Goal: Transaction & Acquisition: Purchase product/service

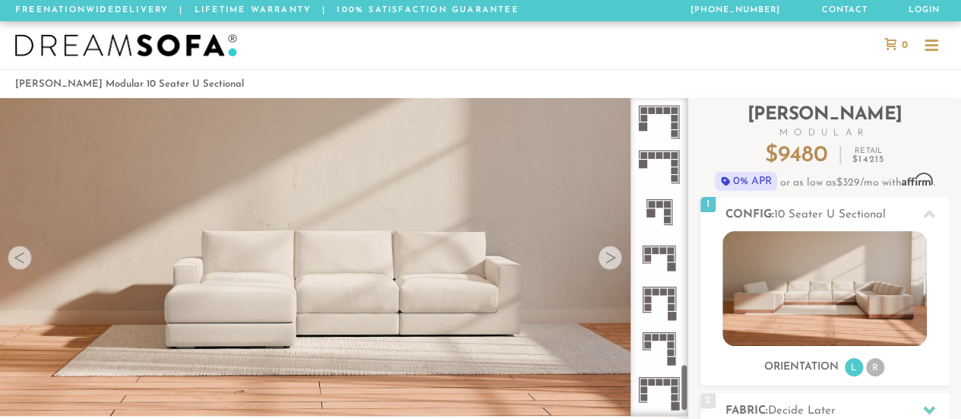
scroll to position [1843, 0]
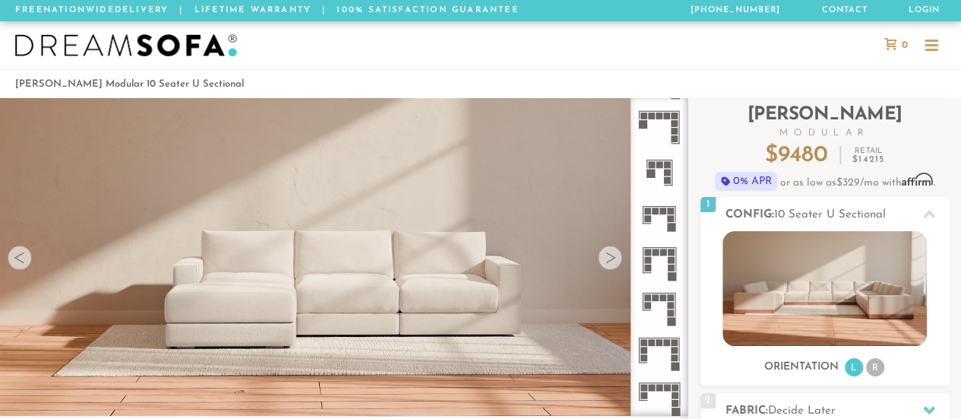
drag, startPoint x: 685, startPoint y: 132, endPoint x: 648, endPoint y: 422, distance: 291.8
click at [648, 418] on html "Summer Sale - 15% Off All Custom Orders [PHONE_NUMBER] Free Nationwide Delivery…" at bounding box center [480, 209] width 961 height 419
click at [646, 393] on rect at bounding box center [643, 395] width 7 height 7
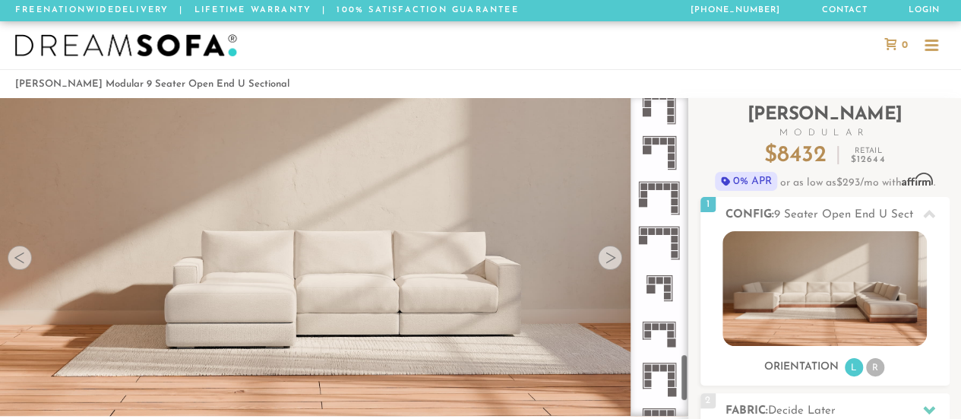
scroll to position [1712, 0]
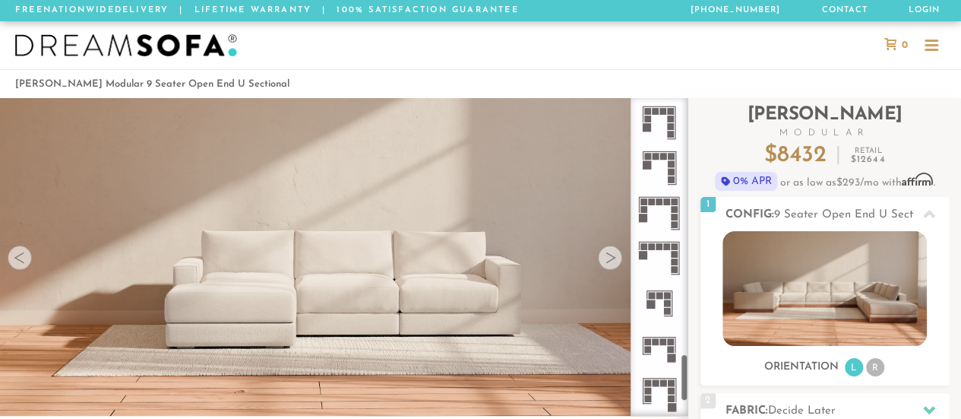
drag, startPoint x: 685, startPoint y: 388, endPoint x: 679, endPoint y: 369, distance: 19.9
click at [679, 369] on div at bounding box center [659, 256] width 58 height 317
click at [667, 207] on icon at bounding box center [658, 213] width 45 height 45
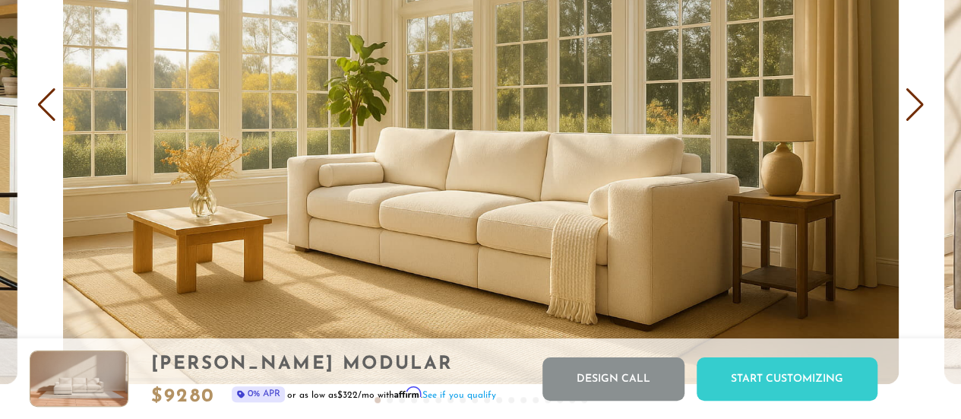
scroll to position [8844, 0]
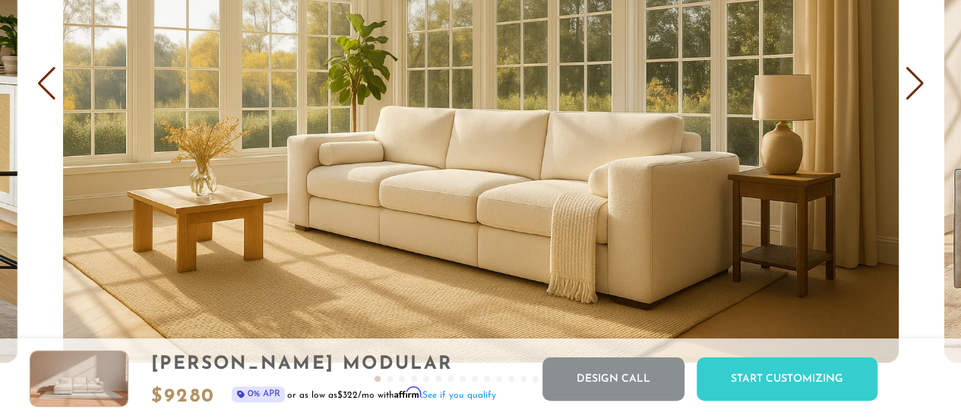
click at [914, 94] on div "Next slide" at bounding box center [915, 83] width 21 height 33
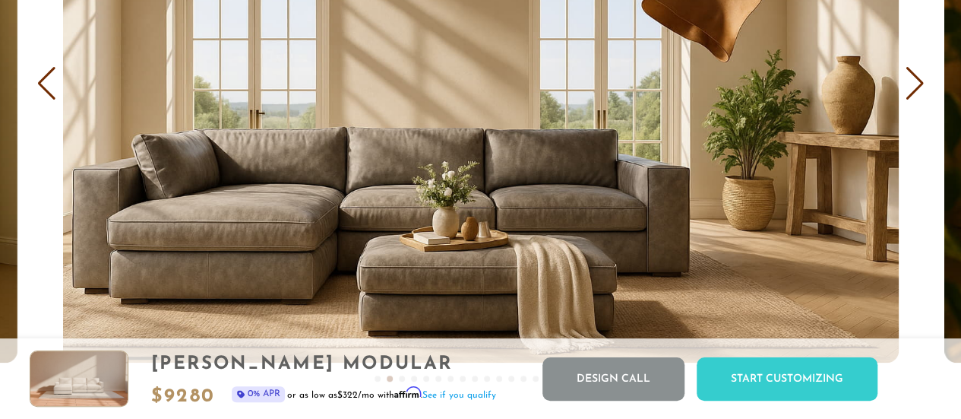
click at [914, 94] on div "Next slide" at bounding box center [915, 83] width 21 height 33
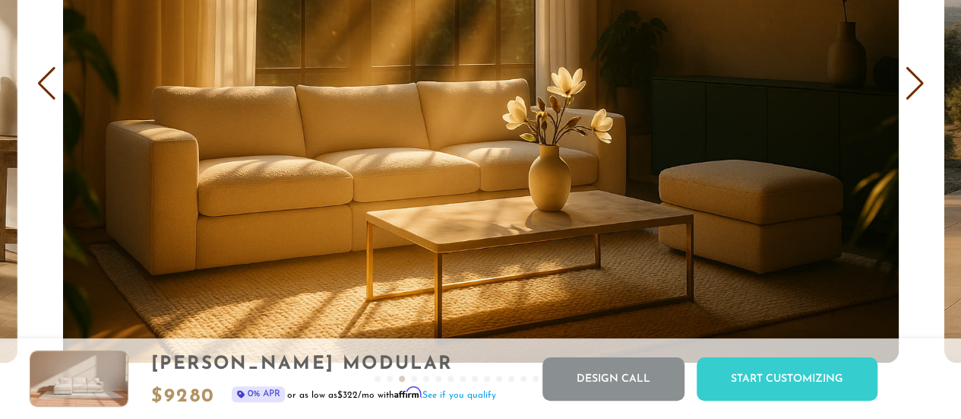
click at [914, 94] on div "Next slide" at bounding box center [915, 83] width 21 height 33
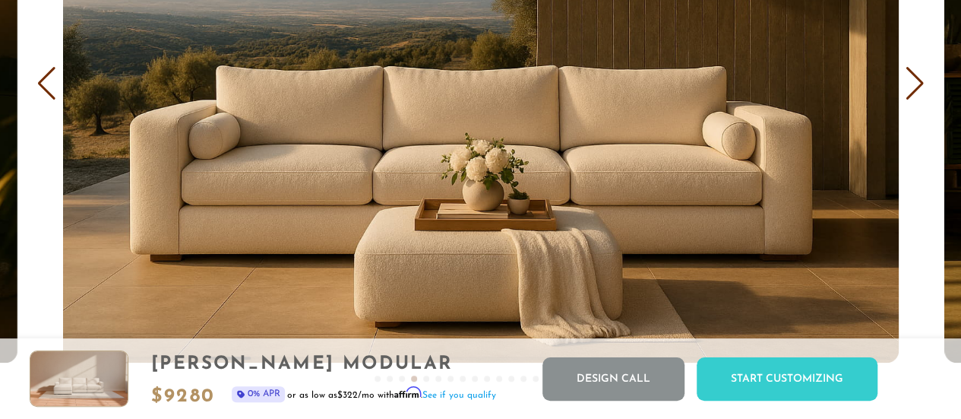
click at [914, 94] on div "Next slide" at bounding box center [915, 83] width 21 height 33
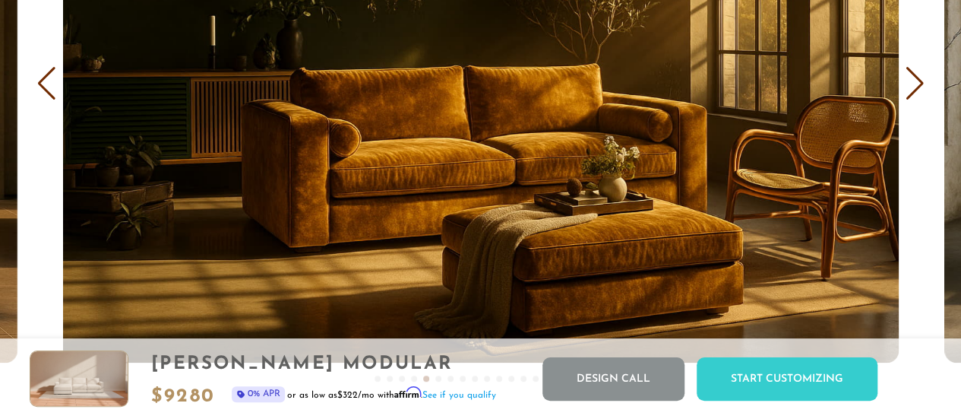
click at [914, 94] on div "Next slide" at bounding box center [915, 83] width 21 height 33
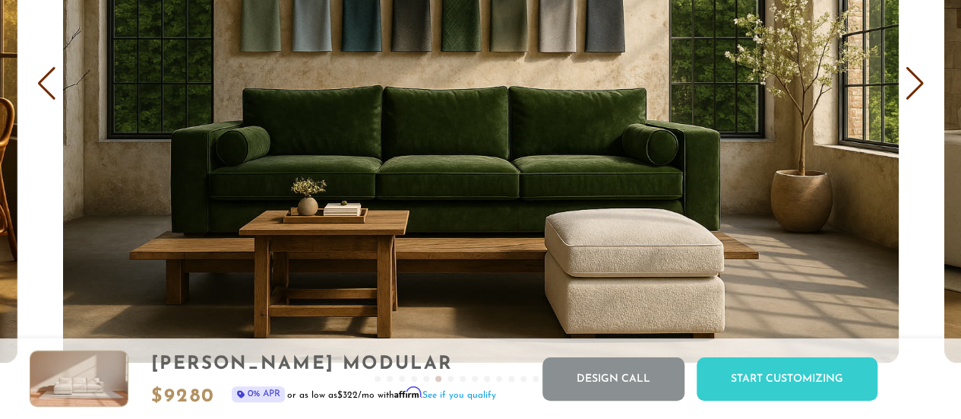
click at [914, 94] on div "Next slide" at bounding box center [915, 83] width 21 height 33
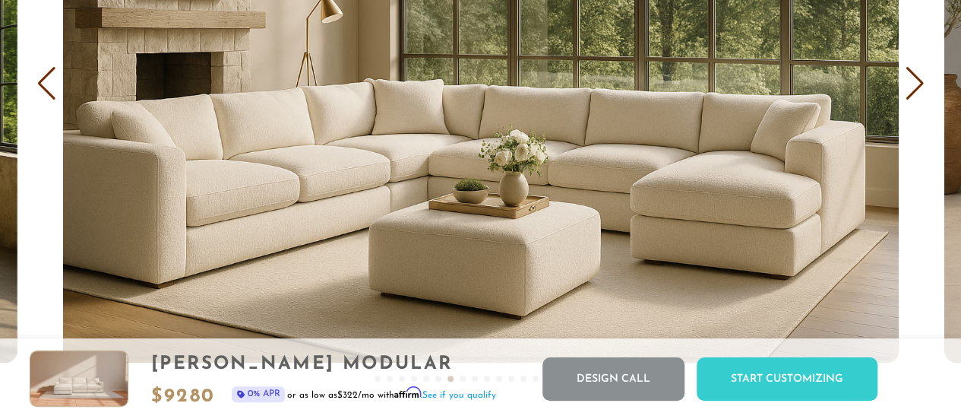
click at [914, 94] on div "Next slide" at bounding box center [915, 83] width 21 height 33
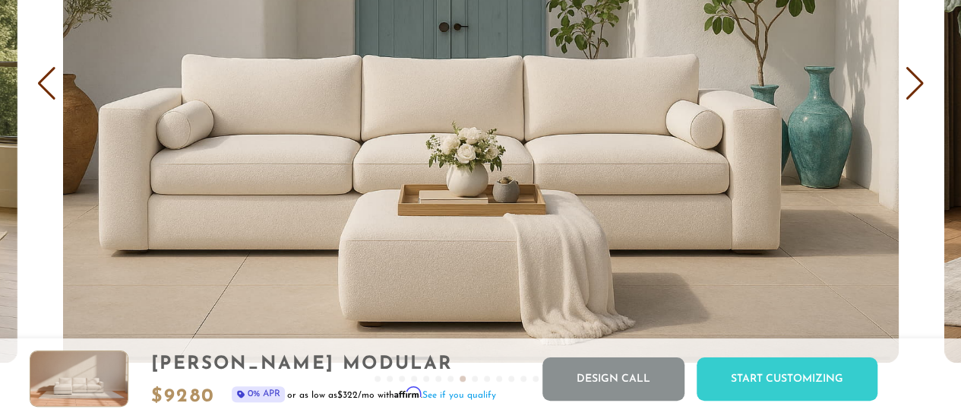
click at [914, 94] on div "Next slide" at bounding box center [915, 83] width 21 height 33
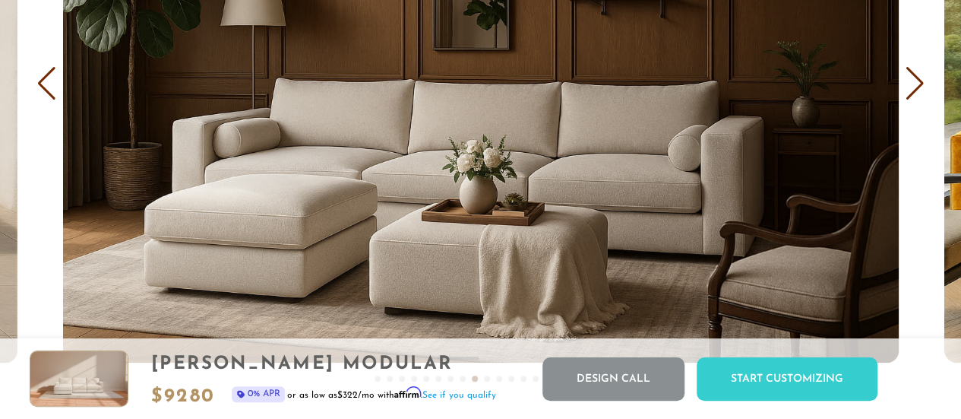
click at [914, 94] on div "Next slide" at bounding box center [915, 83] width 21 height 33
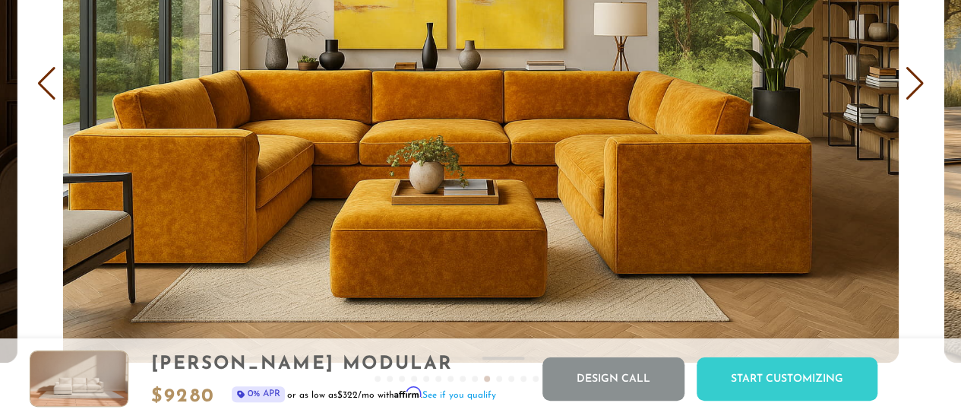
click at [914, 94] on div "Next slide" at bounding box center [915, 83] width 21 height 33
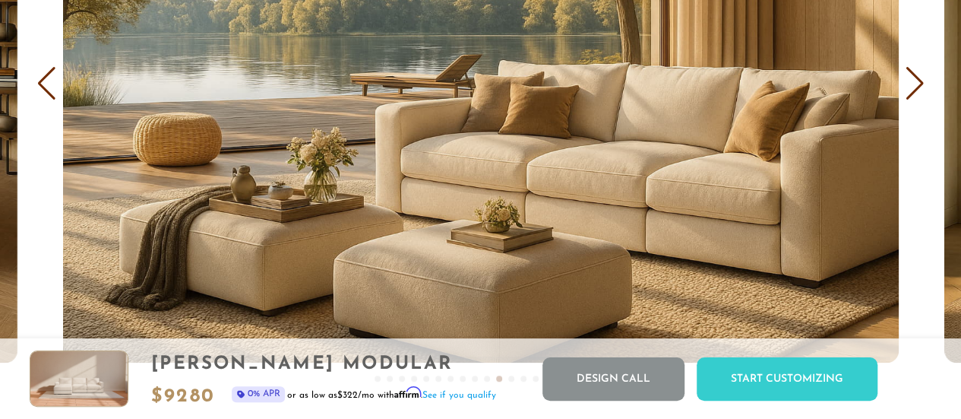
click at [914, 94] on div "Next slide" at bounding box center [915, 83] width 21 height 33
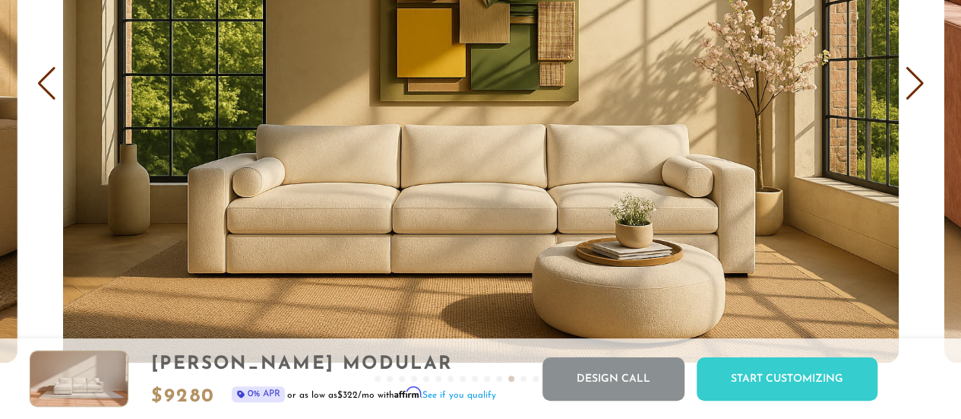
click at [914, 94] on div "Next slide" at bounding box center [915, 83] width 21 height 33
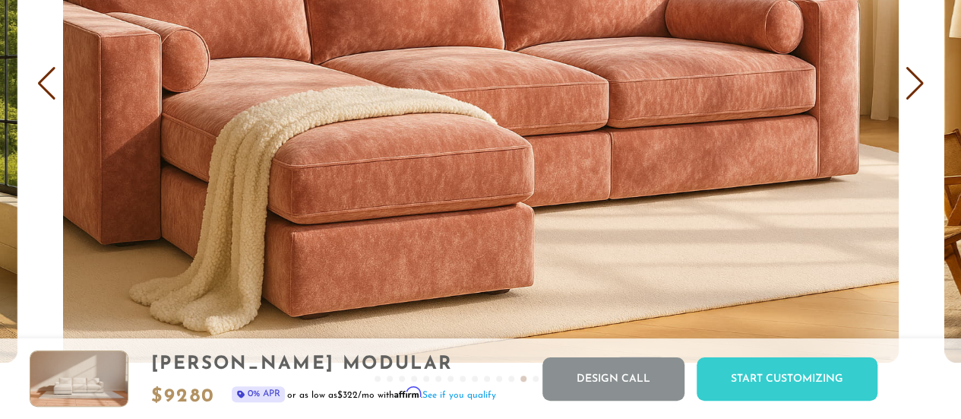
click at [914, 94] on div "Next slide" at bounding box center [915, 83] width 21 height 33
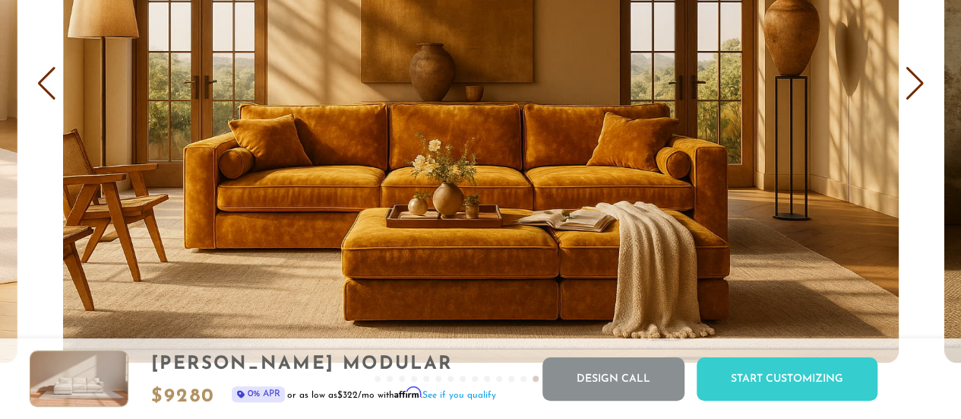
click at [914, 94] on div "Next slide" at bounding box center [915, 83] width 21 height 33
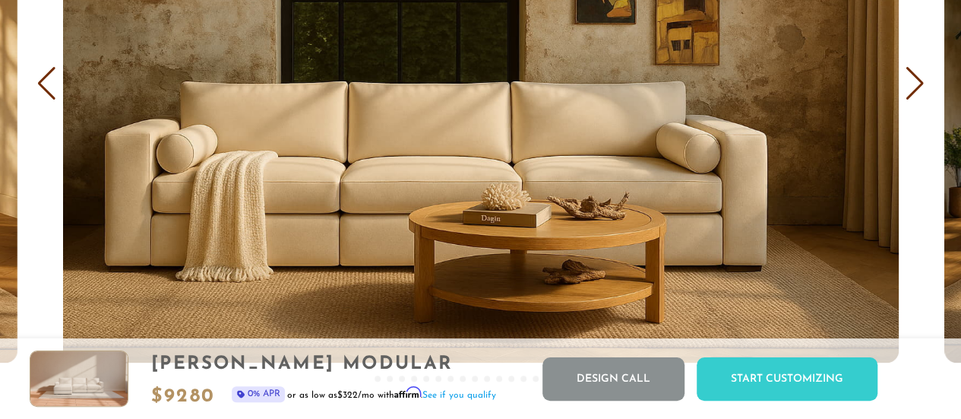
click at [914, 94] on div "Next slide" at bounding box center [915, 83] width 21 height 33
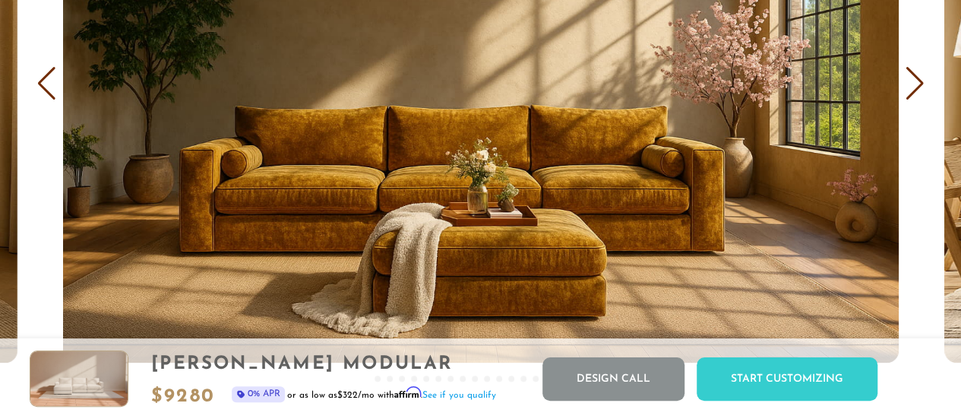
click at [914, 94] on div "Next slide" at bounding box center [915, 83] width 21 height 33
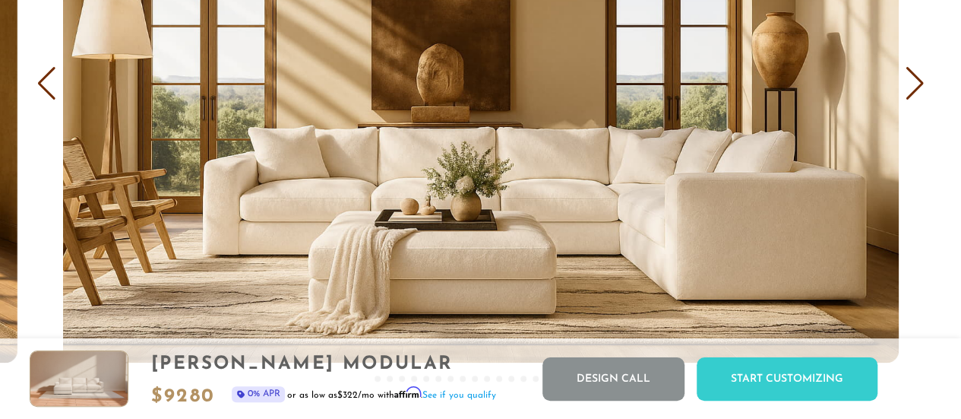
click at [914, 94] on div "Next slide" at bounding box center [915, 83] width 21 height 33
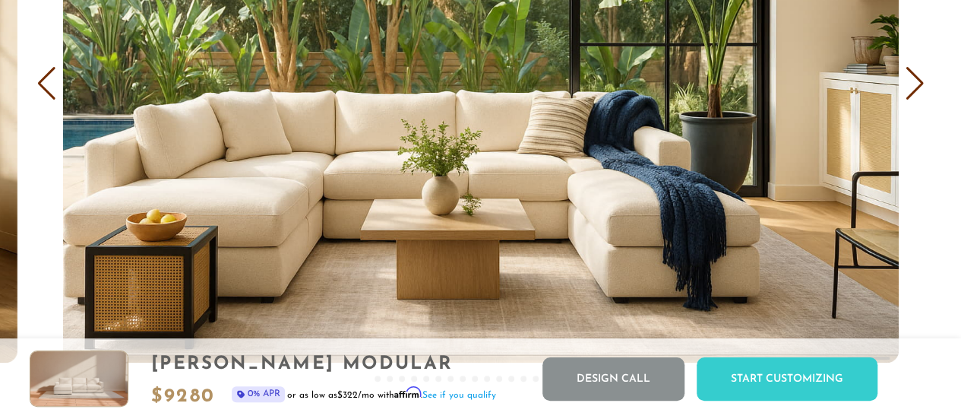
click at [914, 94] on div "Next slide" at bounding box center [915, 83] width 21 height 33
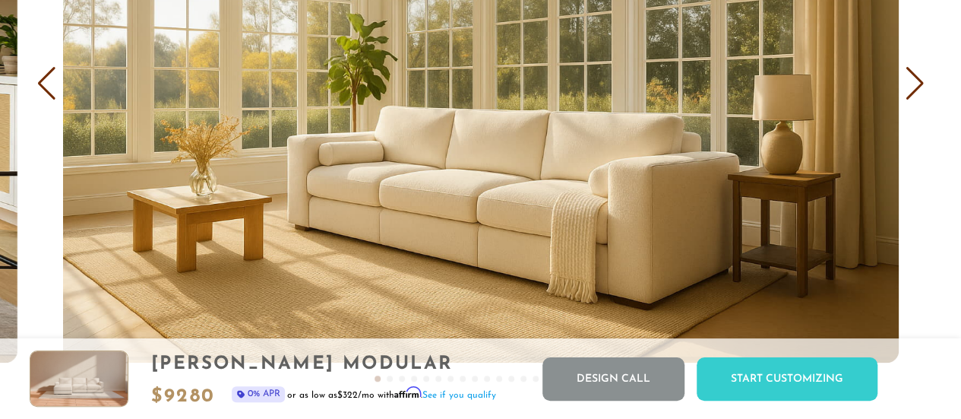
click at [914, 94] on div "Next slide" at bounding box center [915, 83] width 21 height 33
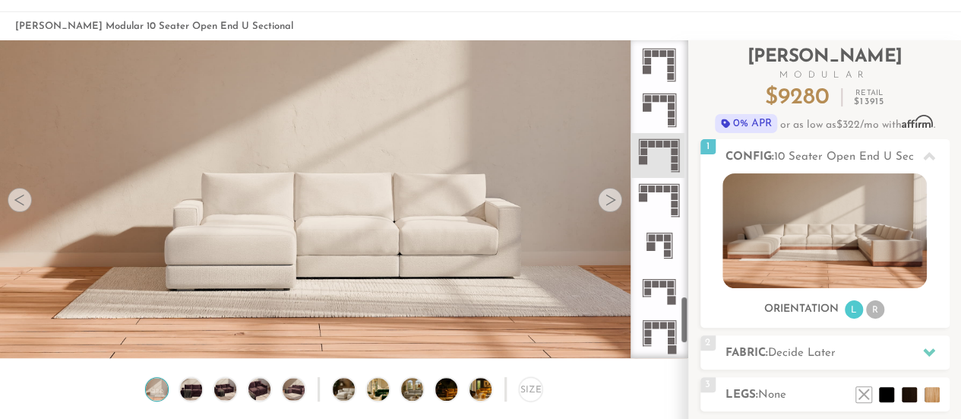
scroll to position [0, 0]
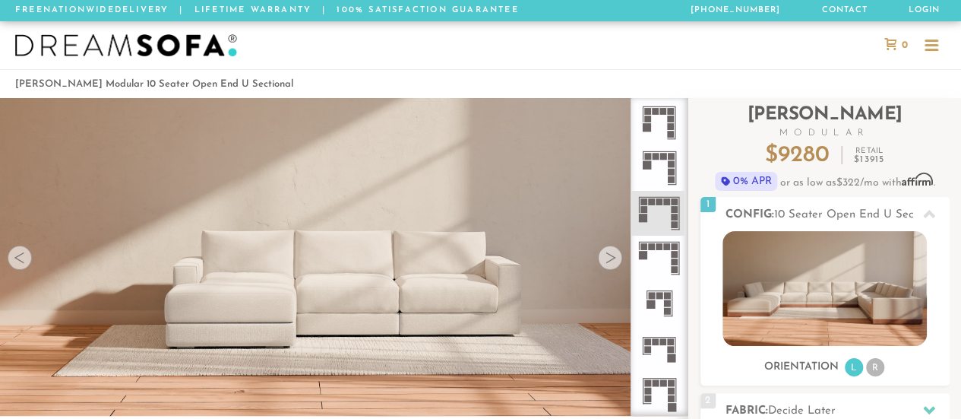
click at [605, 260] on div at bounding box center [610, 257] width 24 height 24
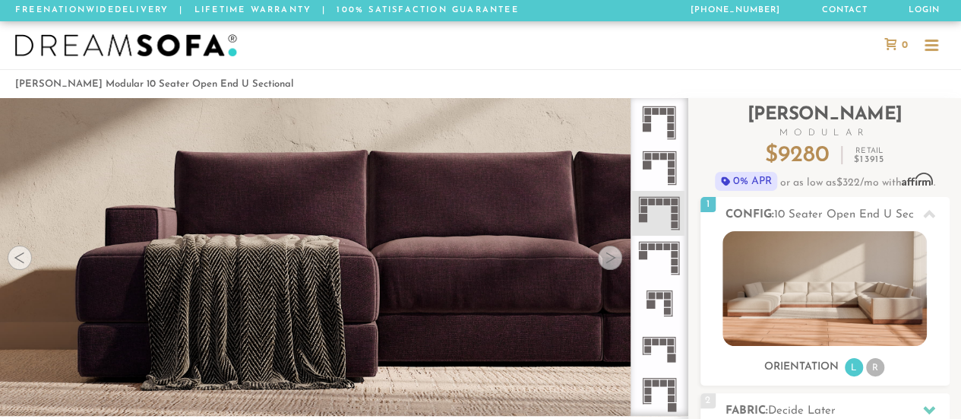
click at [605, 260] on div at bounding box center [610, 257] width 24 height 24
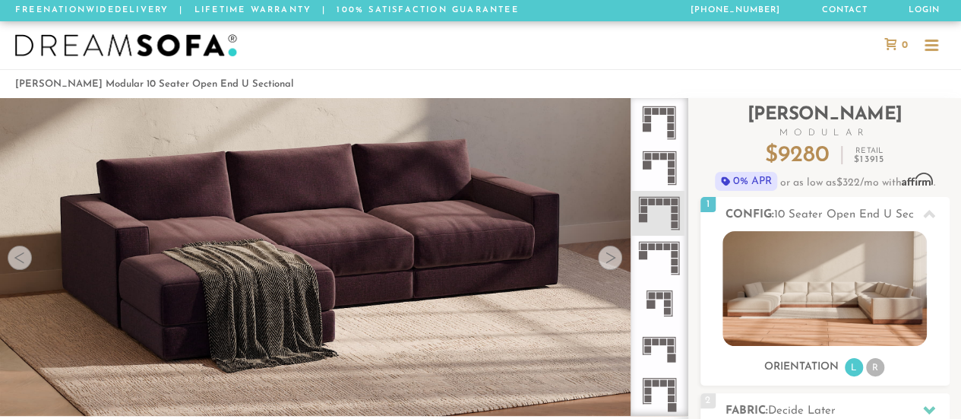
click at [605, 260] on div at bounding box center [610, 257] width 24 height 24
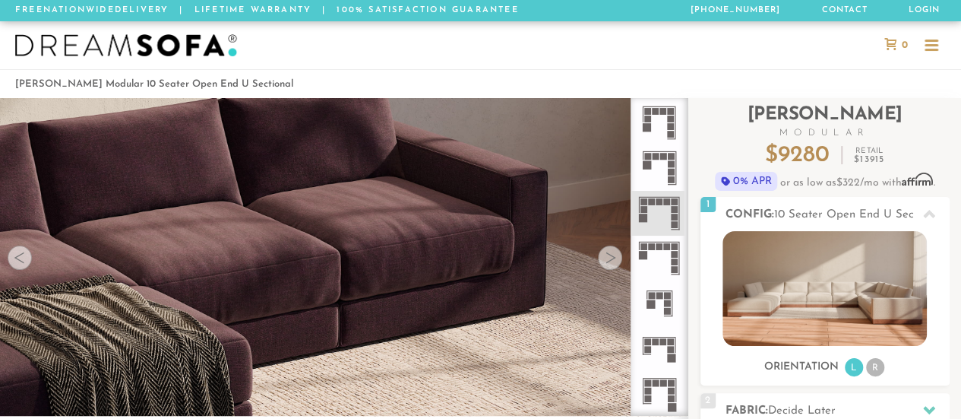
click at [605, 260] on div at bounding box center [610, 257] width 24 height 24
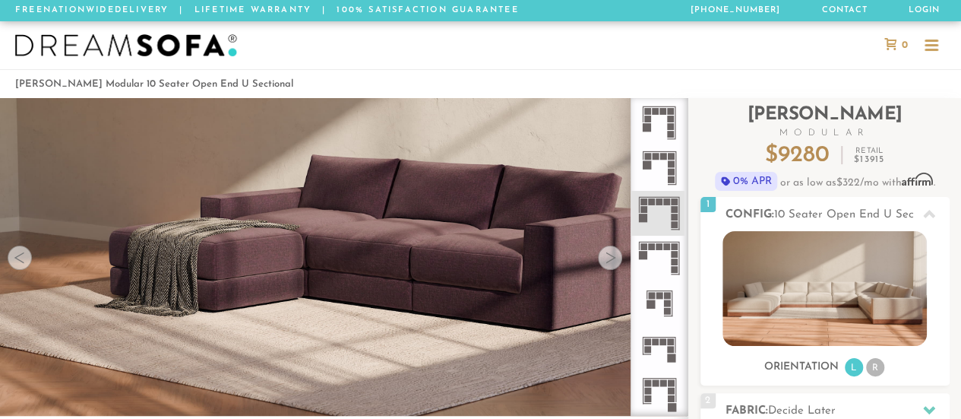
click at [605, 260] on div at bounding box center [610, 257] width 24 height 24
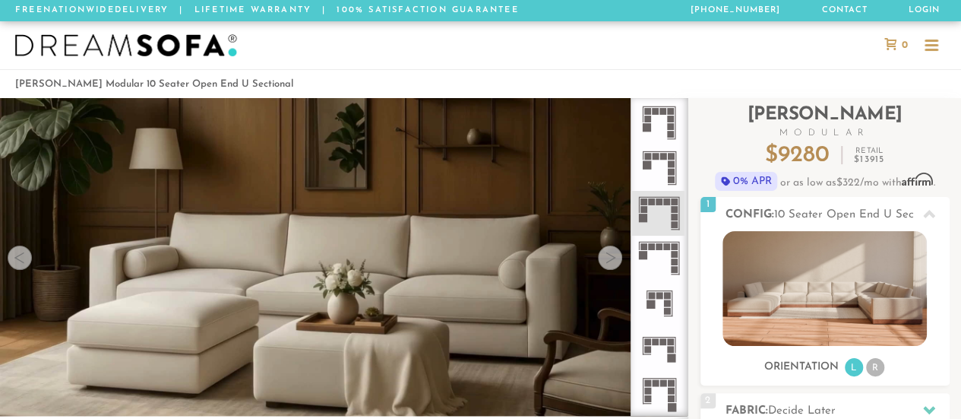
click at [605, 260] on div at bounding box center [610, 257] width 24 height 24
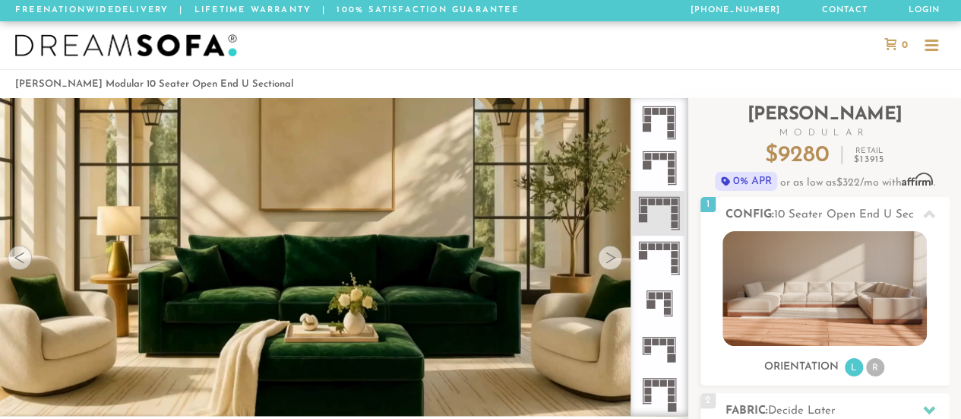
click at [609, 260] on div at bounding box center [610, 257] width 24 height 24
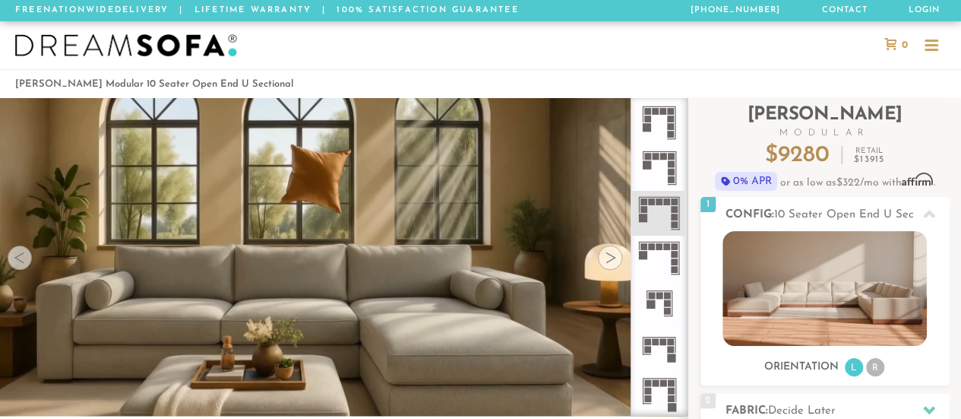
click at [609, 260] on div at bounding box center [610, 257] width 24 height 24
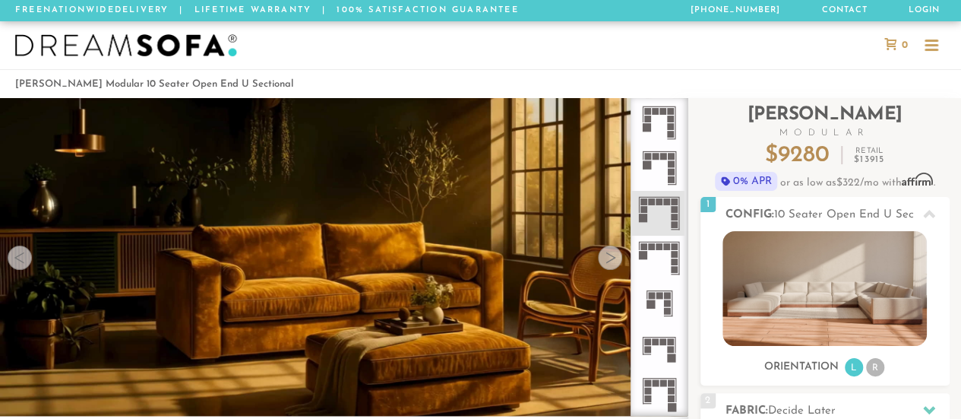
click at [609, 260] on div at bounding box center [610, 257] width 24 height 24
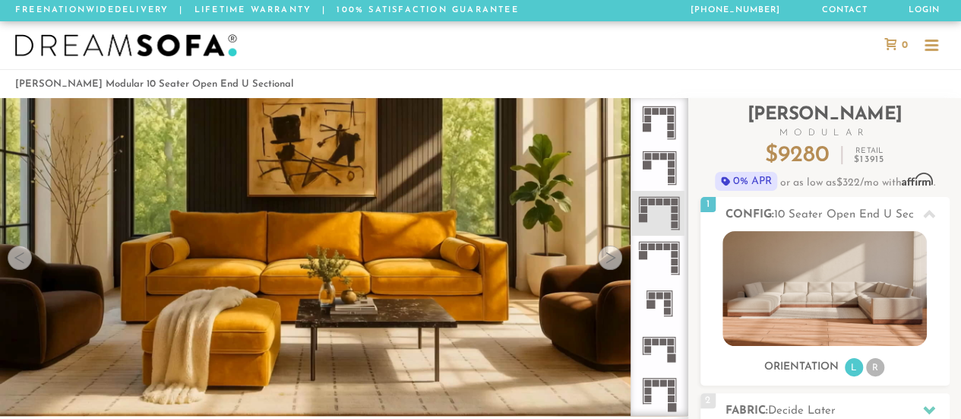
click at [609, 260] on div at bounding box center [610, 257] width 24 height 24
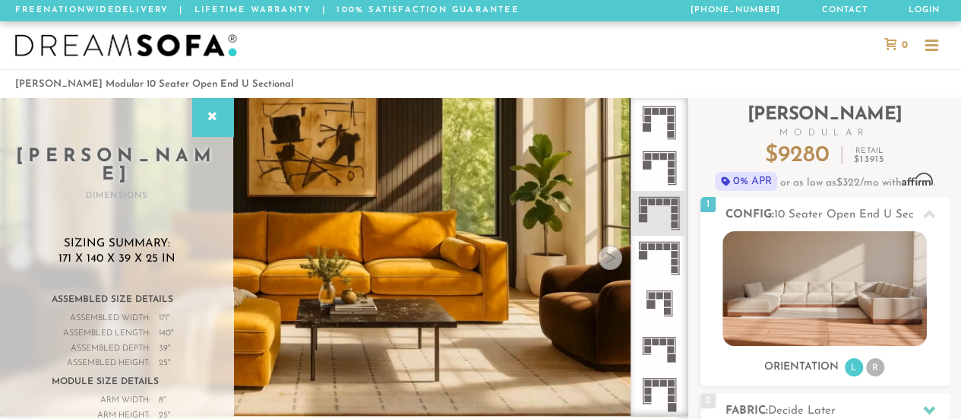
click at [609, 260] on div at bounding box center [610, 257] width 24 height 24
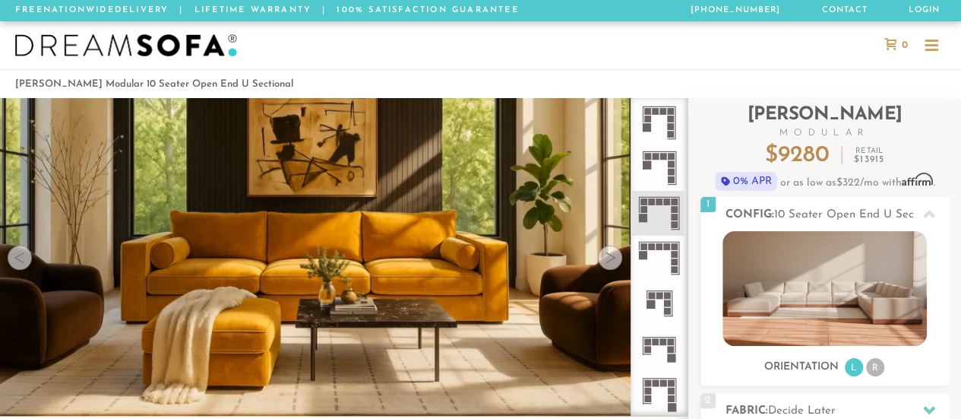
click at [609, 260] on div at bounding box center [610, 257] width 24 height 24
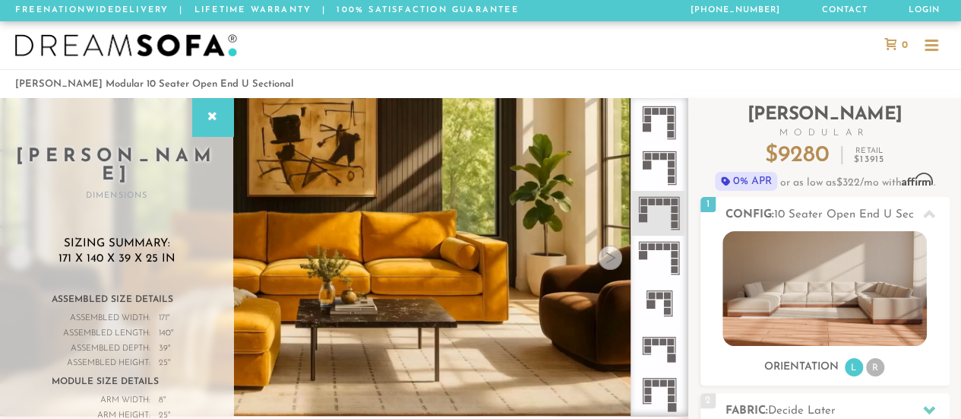
click at [609, 260] on div at bounding box center [610, 257] width 24 height 24
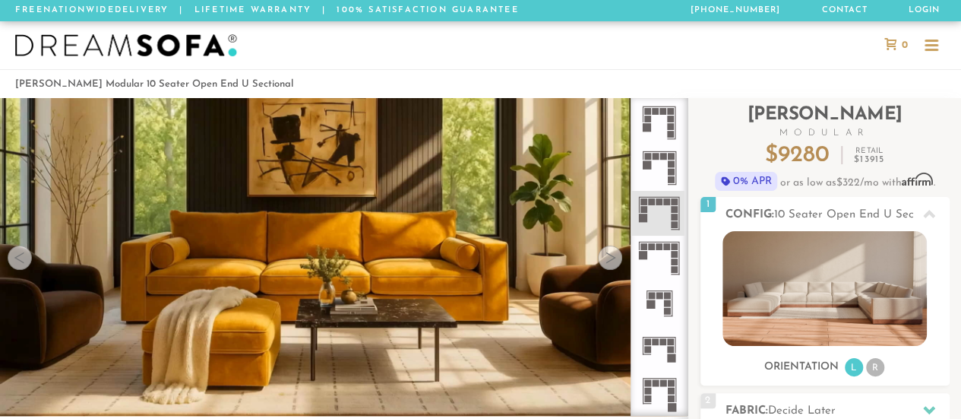
click at [609, 260] on div at bounding box center [610, 257] width 24 height 24
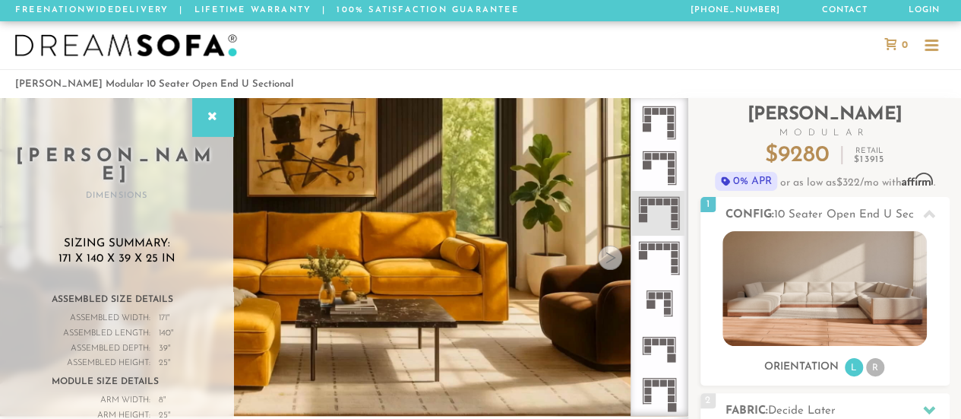
click at [659, 388] on icon at bounding box center [658, 393] width 45 height 45
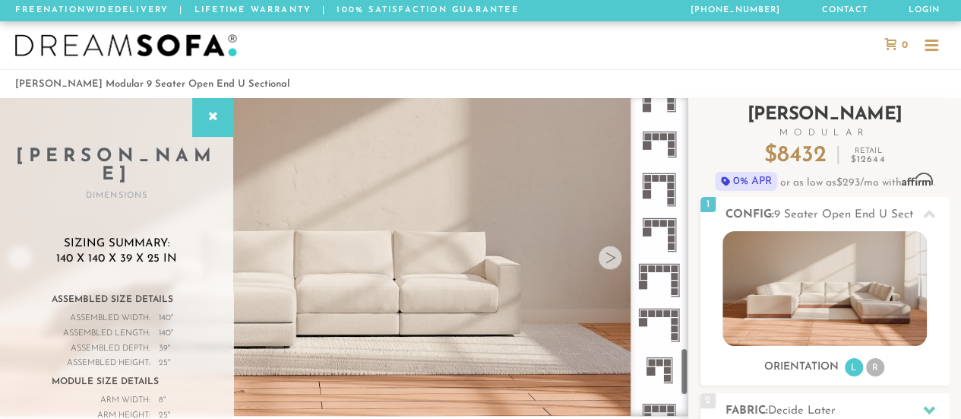
scroll to position [1630, 0]
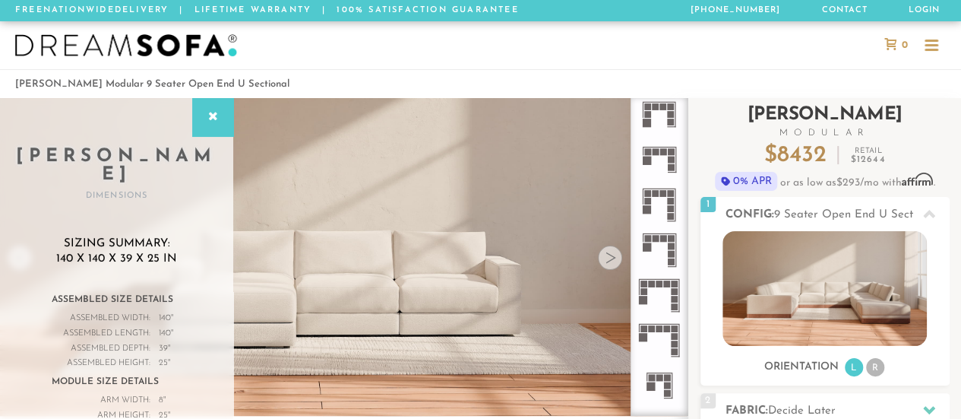
drag, startPoint x: 683, startPoint y: 374, endPoint x: 688, endPoint y: 359, distance: 15.4
click at [688, 359] on div "Introducing [PERSON_NAME] Modular $ 8432 Retail $ 12644 $ 8432 Retail $ 12644 0…" at bounding box center [824, 402] width 273 height 609
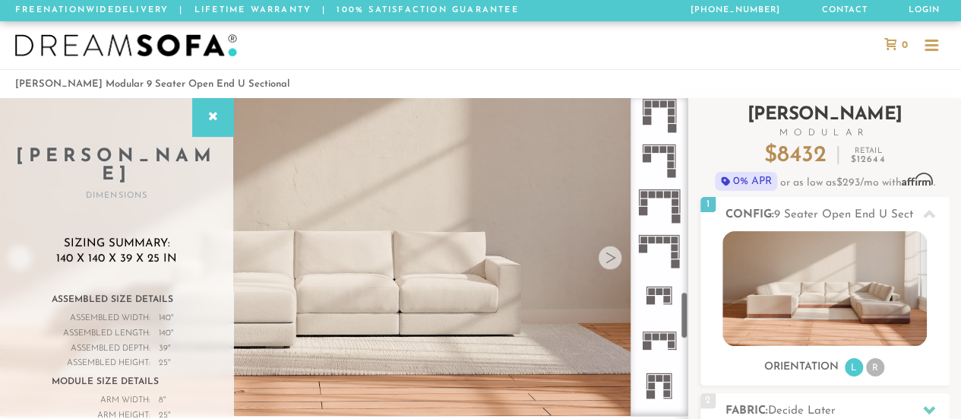
scroll to position [1294, 0]
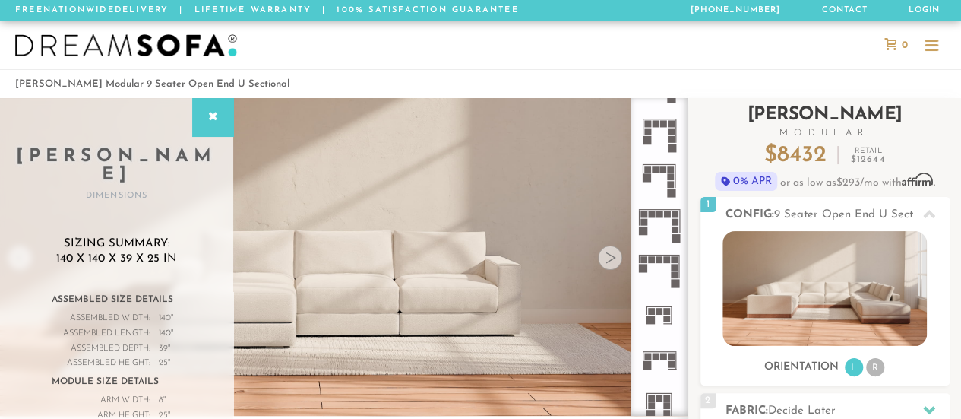
drag, startPoint x: 687, startPoint y: 362, endPoint x: 694, endPoint y: 312, distance: 50.7
click at [694, 312] on div "Introducing [PERSON_NAME] Modular $ 8432 Retail $ 12644 $ 8432 Retail $ 12644 0…" at bounding box center [824, 402] width 273 height 609
click at [659, 224] on icon at bounding box center [658, 224] width 45 height 45
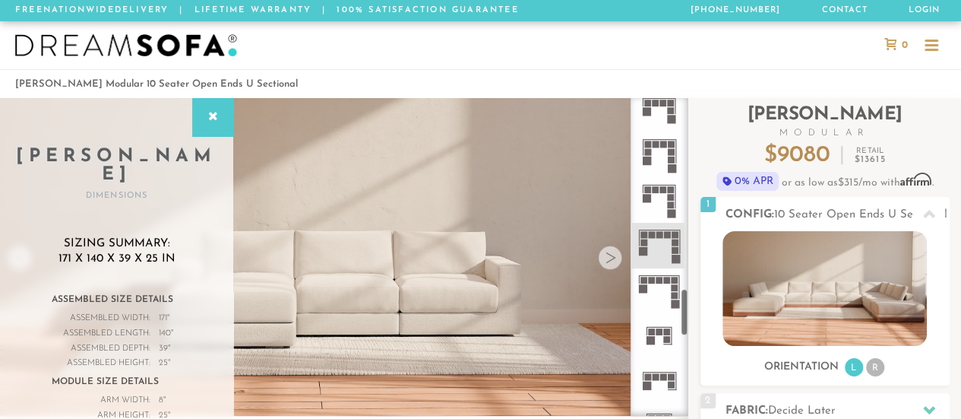
scroll to position [1279, 0]
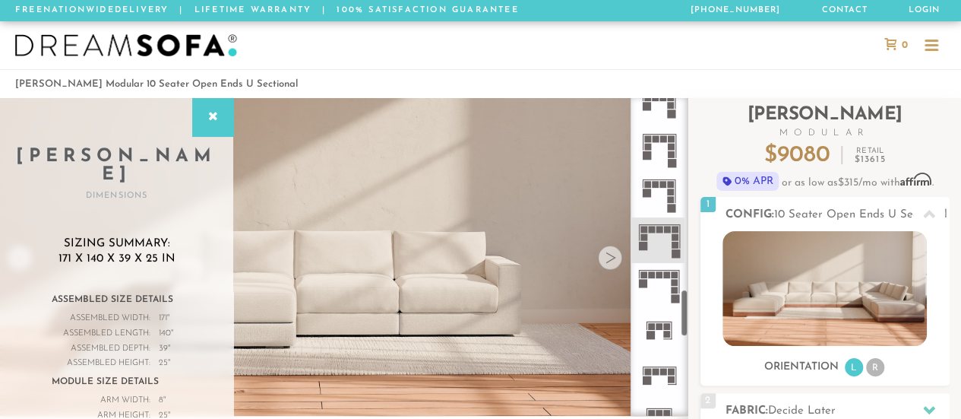
click at [687, 317] on div at bounding box center [659, 256] width 58 height 317
click at [662, 200] on icon at bounding box center [658, 194] width 45 height 45
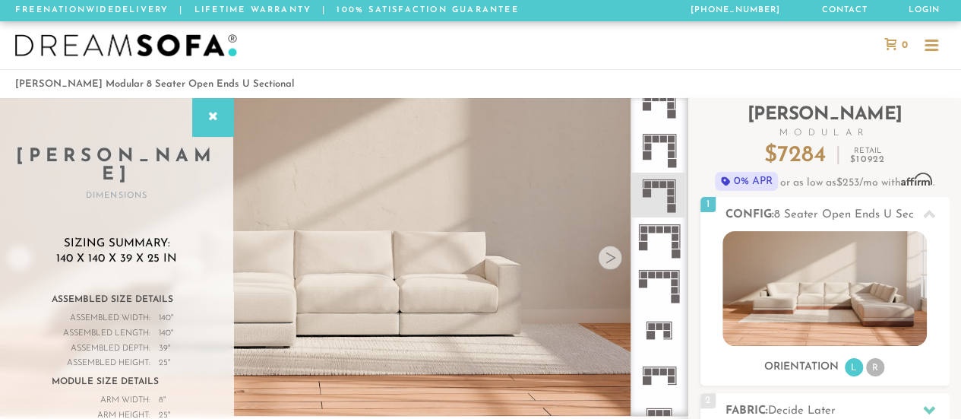
click at [660, 242] on icon at bounding box center [658, 239] width 45 height 45
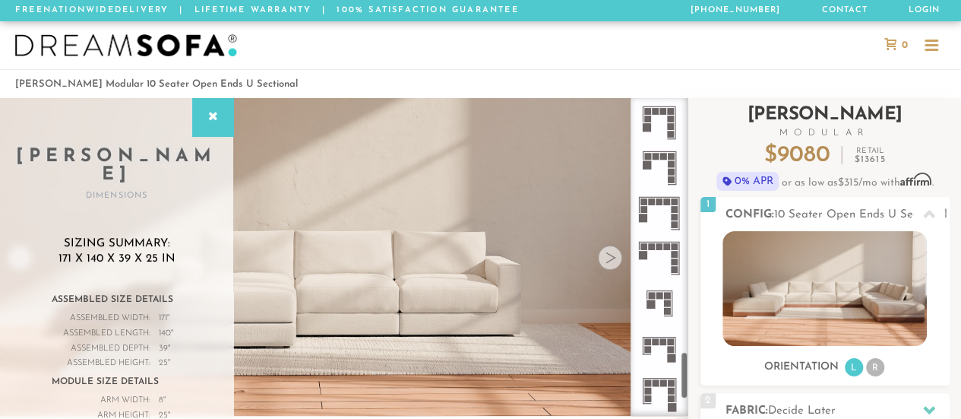
scroll to position [1697, 0]
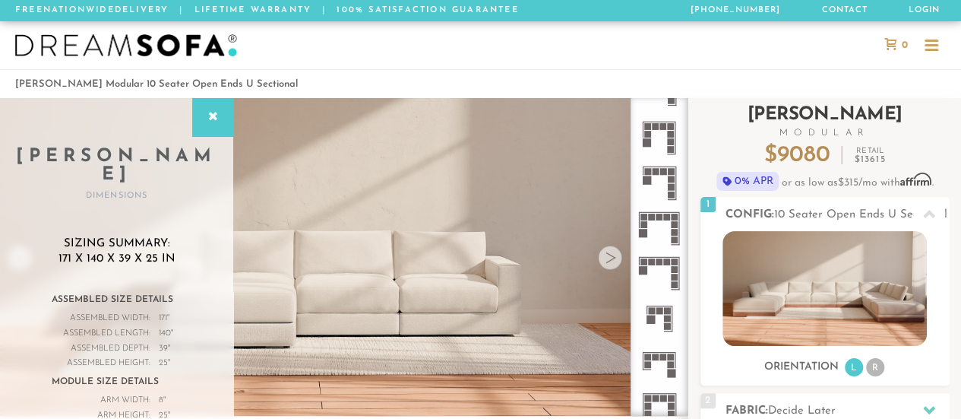
drag, startPoint x: 685, startPoint y: 300, endPoint x: 698, endPoint y: 362, distance: 63.6
click at [698, 362] on div "Introducing [PERSON_NAME] Modular $ 9080 Retail $ 13615 $ 9080 Retail $ 13615 0…" at bounding box center [824, 402] width 273 height 609
click at [649, 230] on icon at bounding box center [658, 228] width 45 height 45
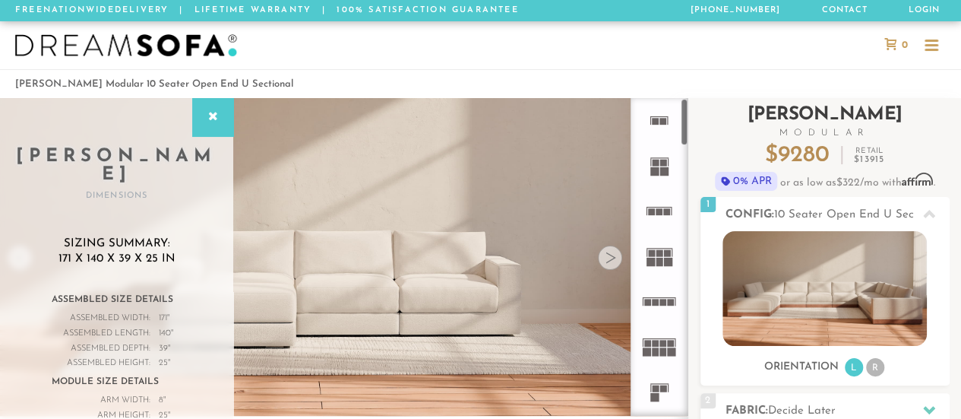
drag, startPoint x: 684, startPoint y: 364, endPoint x: 709, endPoint y: 101, distance: 264.1
click at [709, 101] on div "Introducing [PERSON_NAME] Modular $ 9280 Retail $ 13915 $ 9280 Retail $ 13915 0…" at bounding box center [824, 402] width 273 height 609
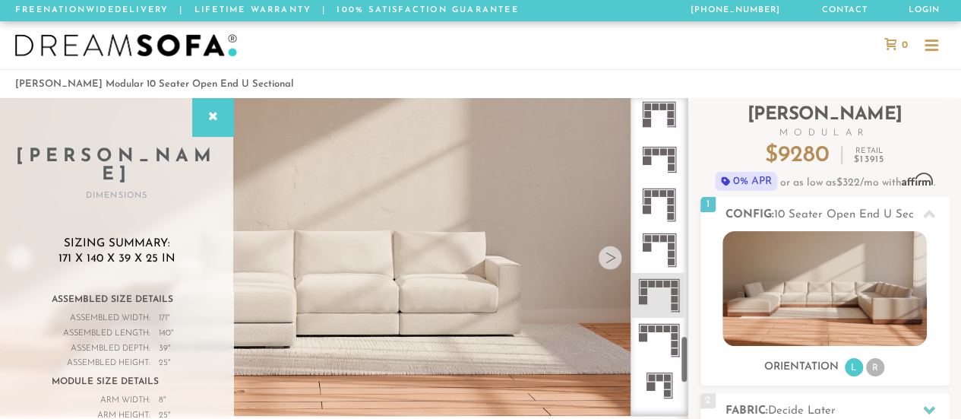
scroll to position [1641, 0]
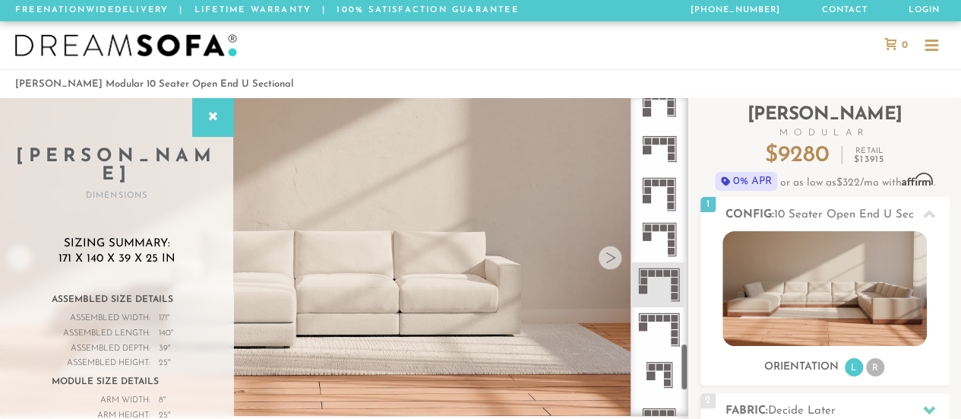
drag, startPoint x: 684, startPoint y: 131, endPoint x: 681, endPoint y: 376, distance: 244.6
click at [681, 376] on div at bounding box center [659, 256] width 58 height 317
click at [673, 277] on rect at bounding box center [674, 280] width 7 height 7
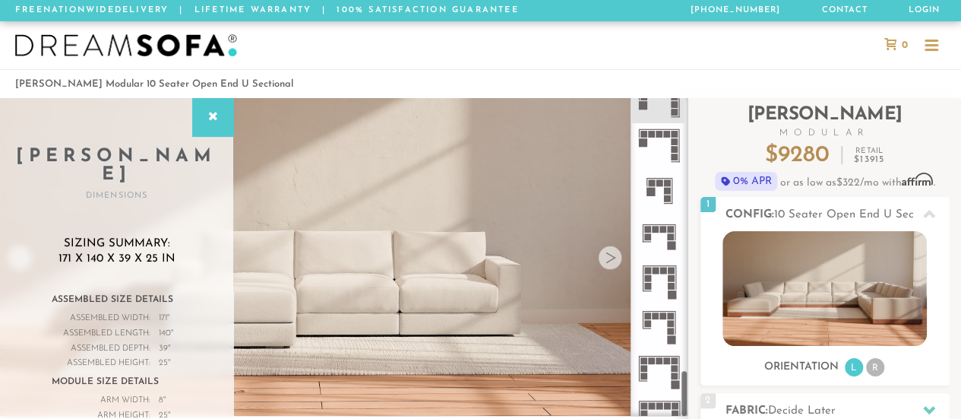
scroll to position [1843, 0]
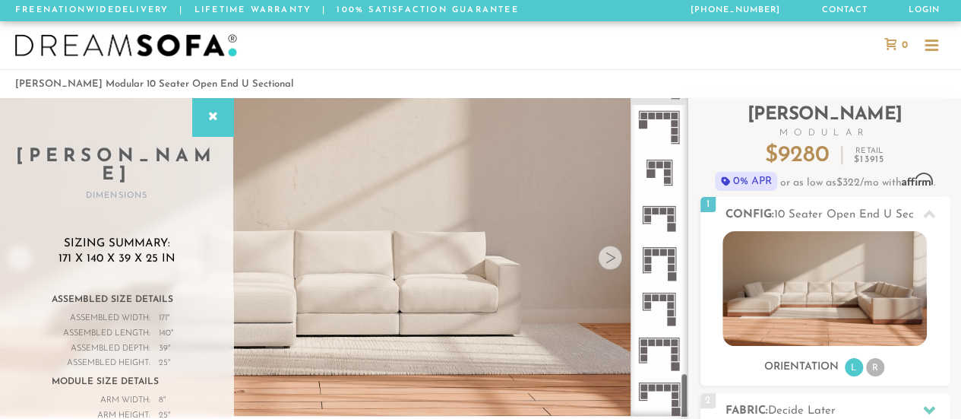
drag, startPoint x: 681, startPoint y: 374, endPoint x: 684, endPoint y: 415, distance: 41.8
click at [684, 415] on div at bounding box center [659, 256] width 58 height 317
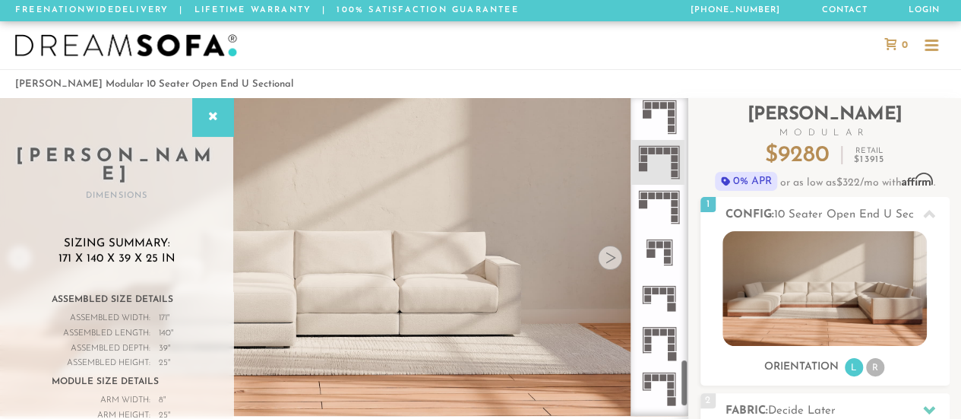
scroll to position [1737, 0]
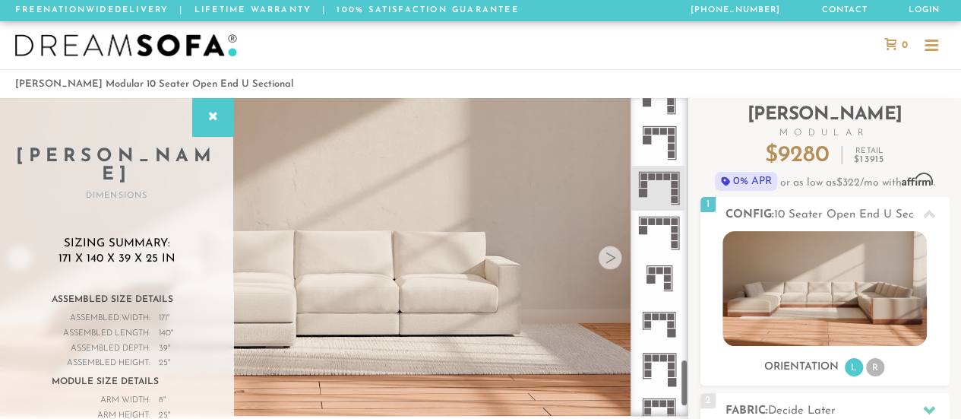
drag, startPoint x: 682, startPoint y: 400, endPoint x: 678, endPoint y: 385, distance: 15.9
click at [678, 385] on div at bounding box center [659, 256] width 58 height 317
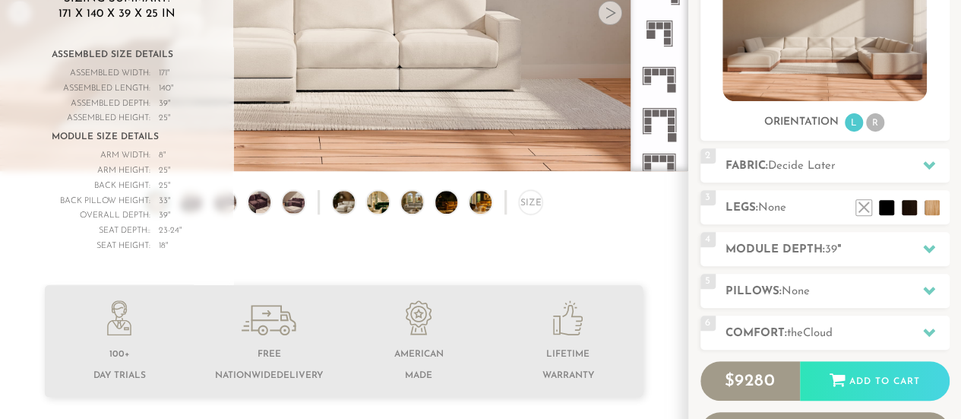
scroll to position [266, 0]
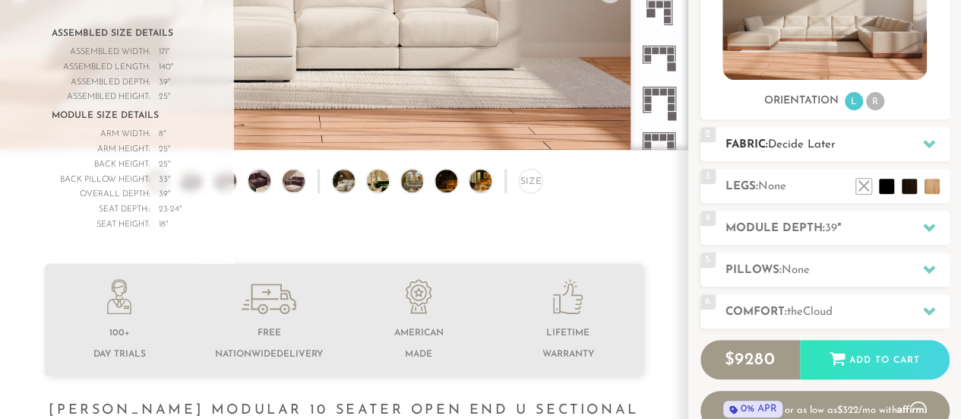
click at [869, 144] on h2 "Fabric: Decide Later" at bounding box center [837, 144] width 224 height 17
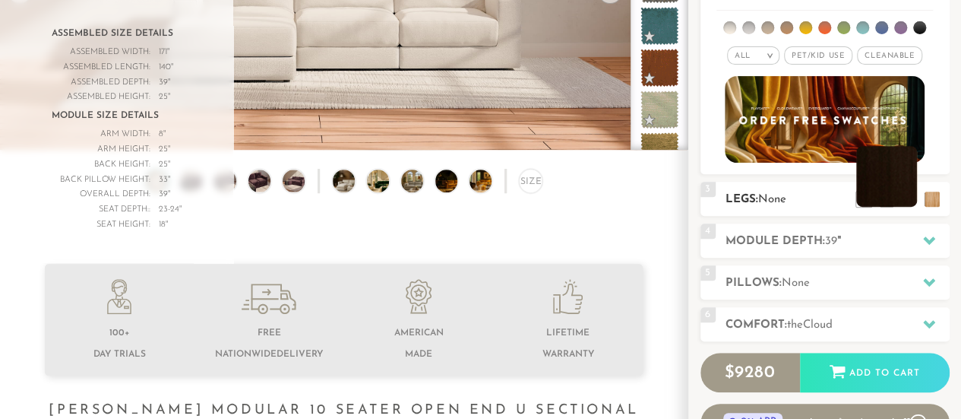
click at [910, 200] on li at bounding box center [886, 176] width 61 height 61
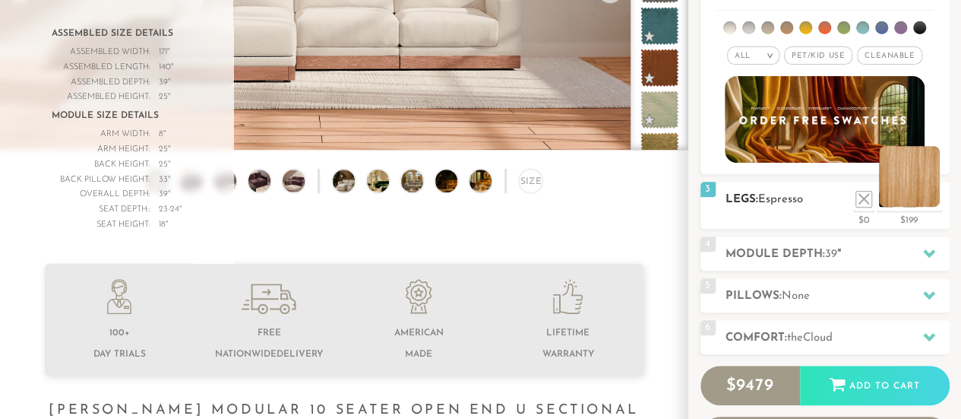
click at [933, 199] on li at bounding box center [909, 176] width 61 height 61
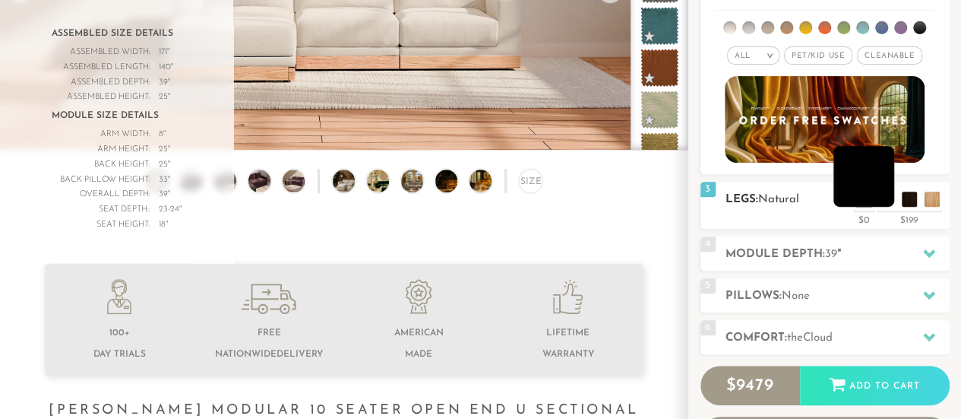
click at [880, 203] on li at bounding box center [863, 176] width 61 height 61
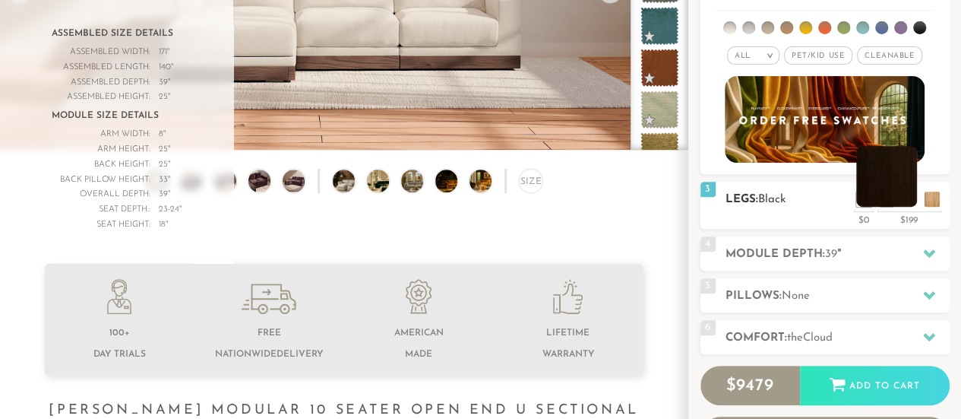
click at [907, 203] on li at bounding box center [886, 176] width 61 height 61
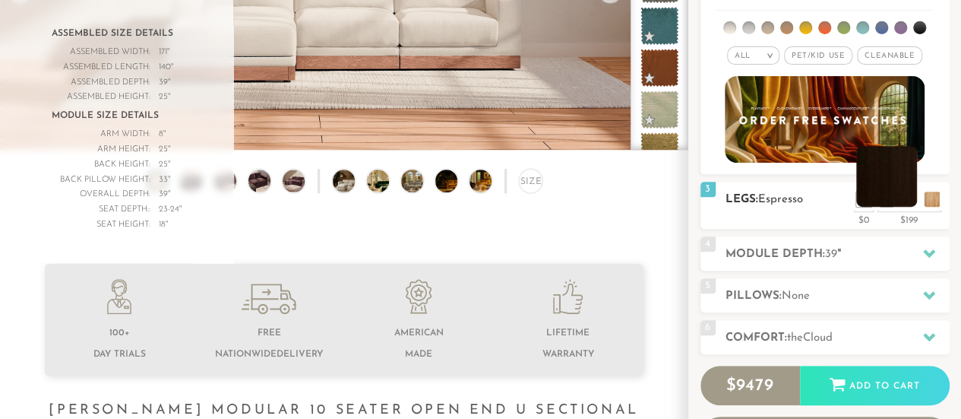
click at [906, 196] on li at bounding box center [886, 176] width 61 height 61
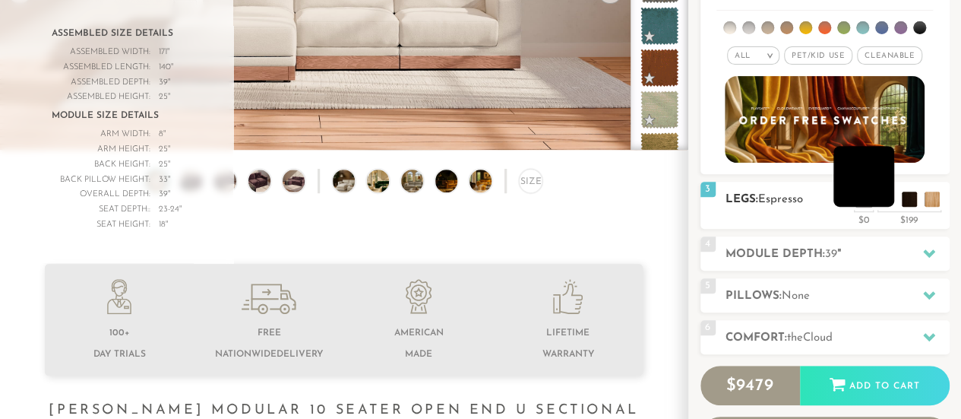
click at [883, 197] on li at bounding box center [863, 176] width 61 height 61
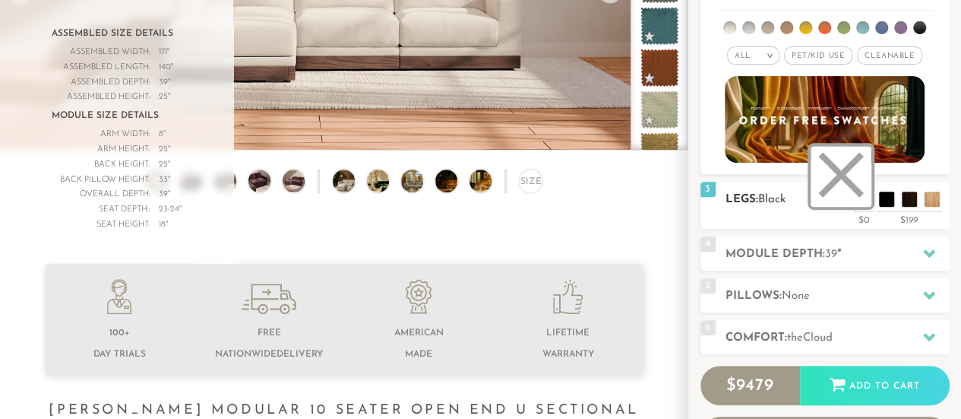
click at [861, 199] on li at bounding box center [840, 176] width 61 height 61
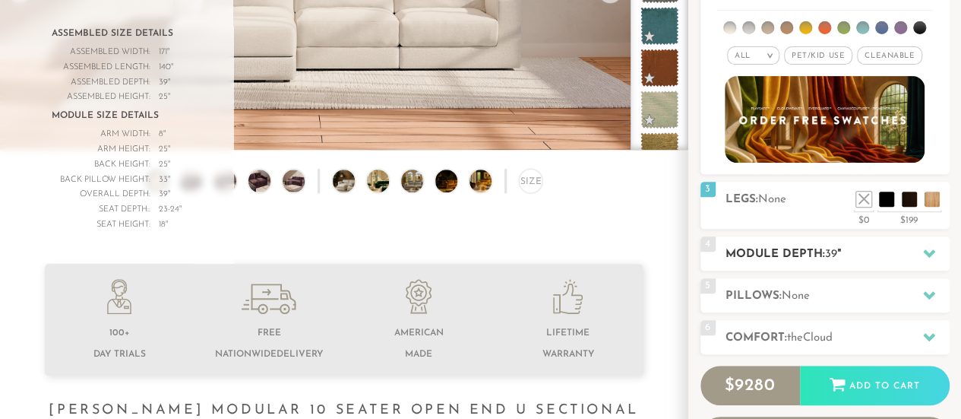
click at [881, 251] on h2 "Module Depth: 39 "" at bounding box center [837, 253] width 224 height 17
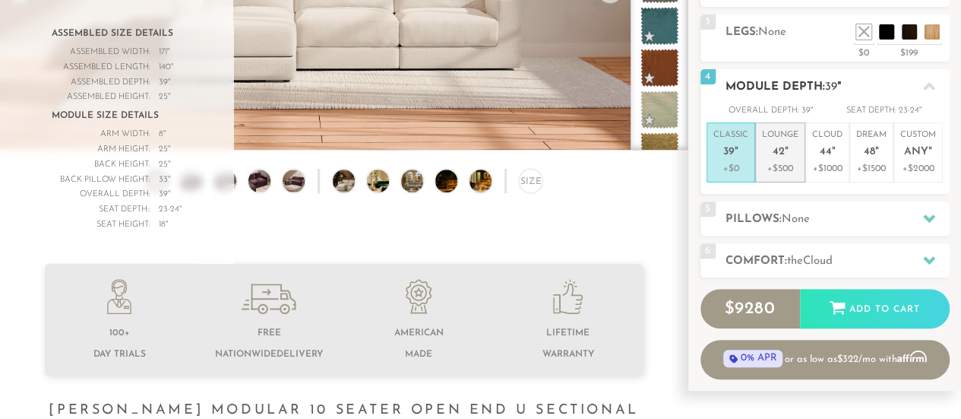
click at [779, 150] on span "42" at bounding box center [778, 152] width 12 height 13
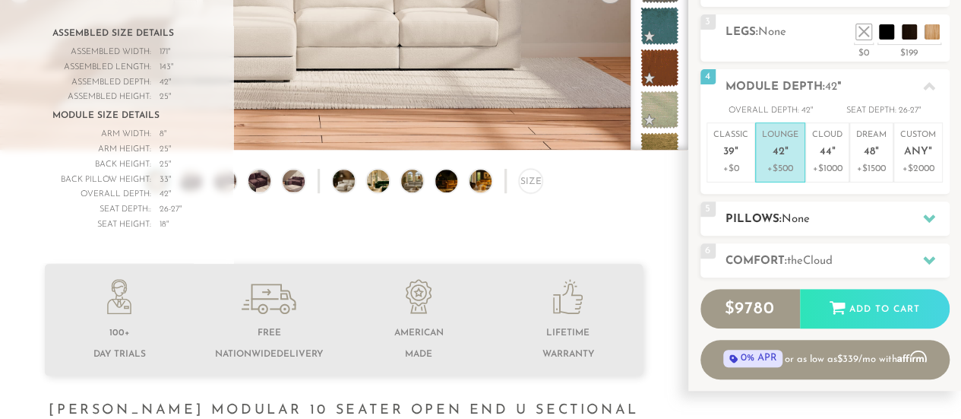
click at [822, 215] on h2 "Pillows: None" at bounding box center [837, 218] width 224 height 17
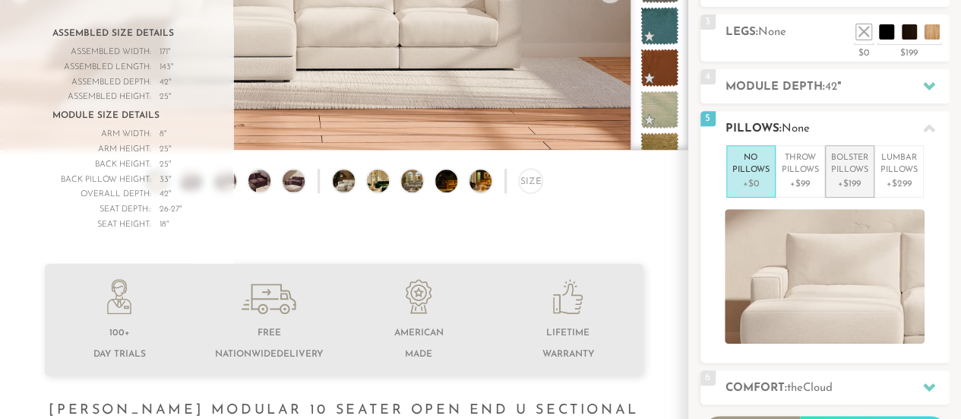
click at [845, 177] on p "+$199" at bounding box center [849, 184] width 37 height 14
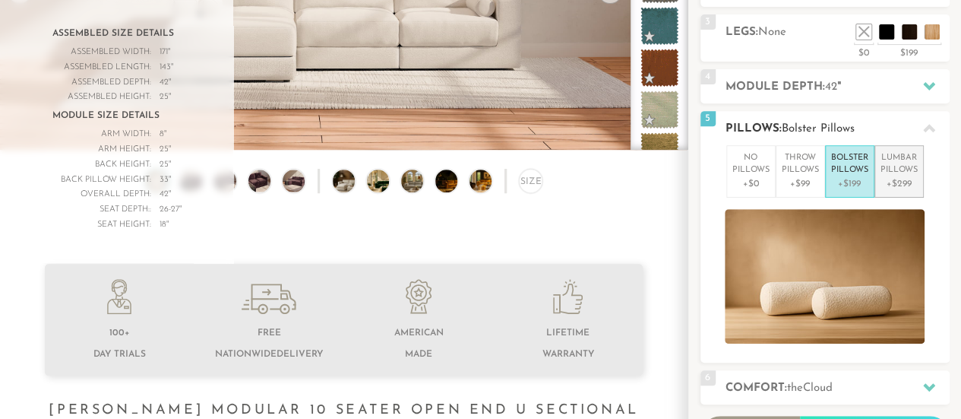
click at [893, 170] on p "Lumbar Pillows" at bounding box center [898, 164] width 37 height 25
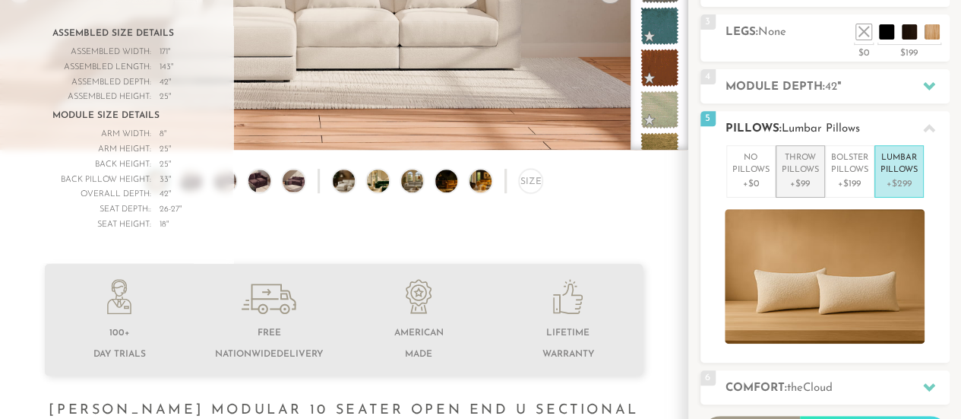
click at [798, 166] on p "Throw Pillows" at bounding box center [800, 164] width 37 height 25
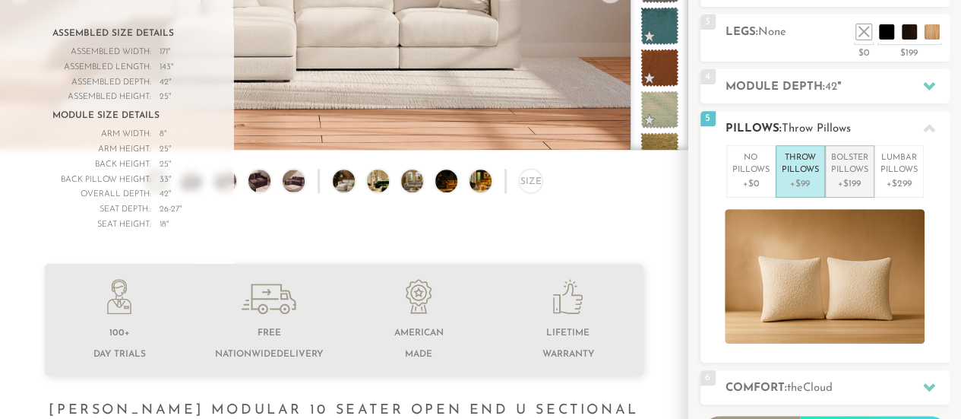
click at [849, 172] on p "Bolster Pillows" at bounding box center [849, 164] width 37 height 25
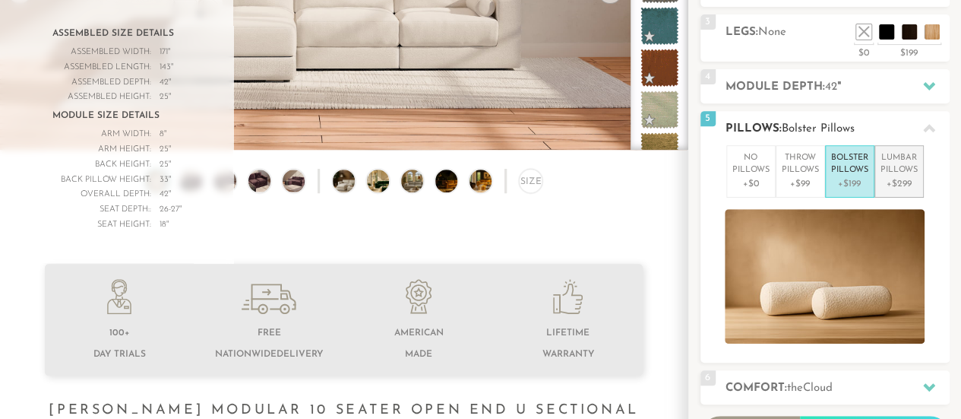
click at [890, 169] on p "Lumbar Pillows" at bounding box center [898, 164] width 37 height 25
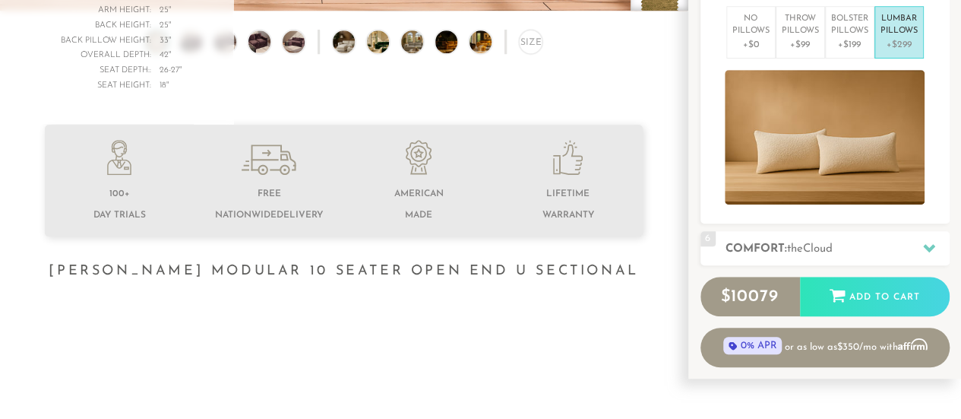
scroll to position [426, 0]
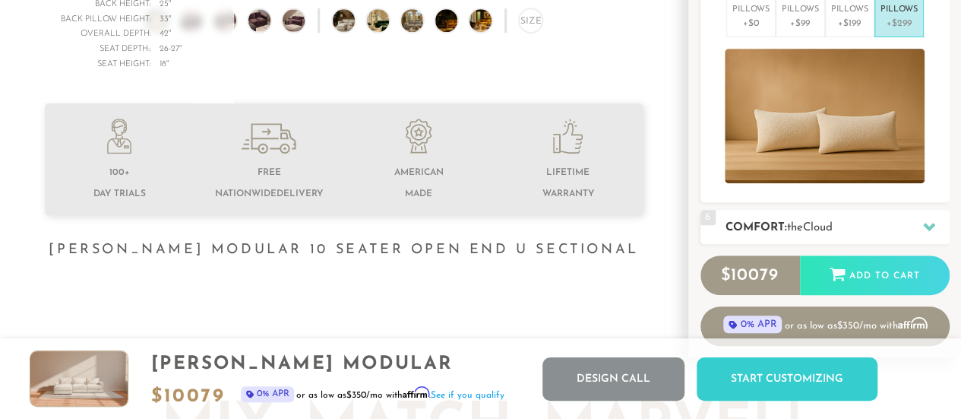
click at [845, 222] on h2 "Comfort: the Cloud" at bounding box center [837, 227] width 224 height 17
